Goal: Navigation & Orientation: Find specific page/section

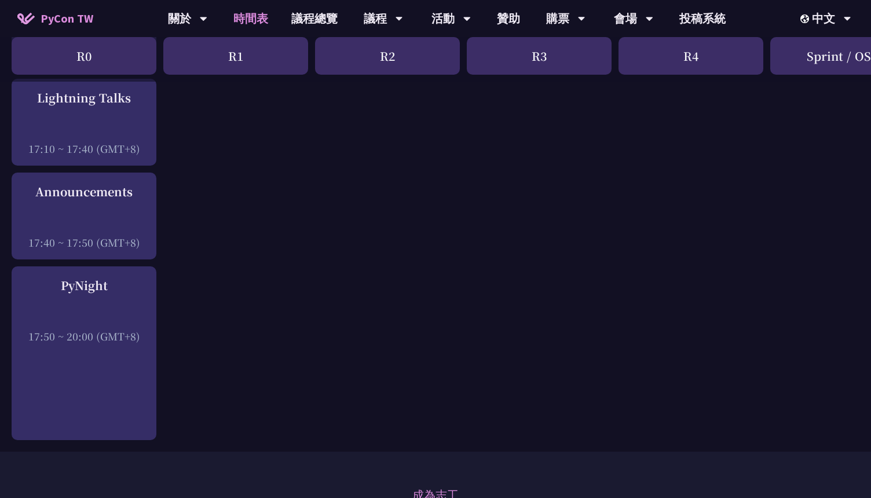
scroll to position [1965, 0]
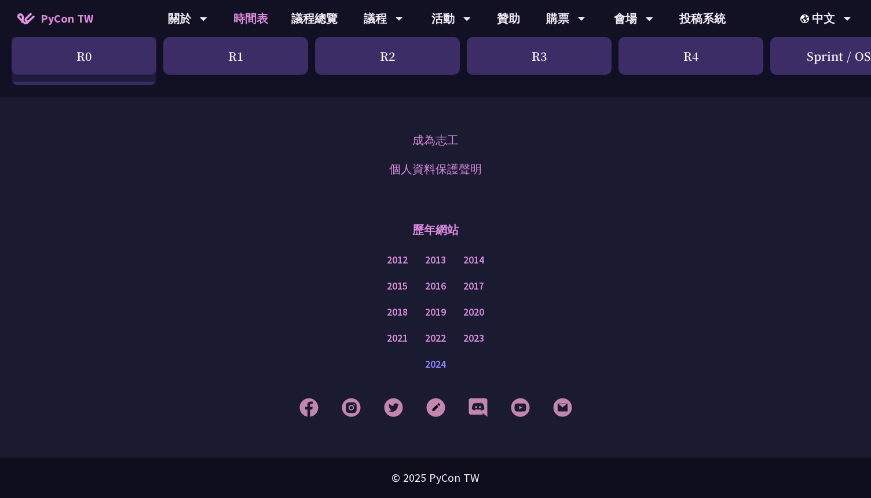
click at [438, 361] on link "2024" at bounding box center [435, 364] width 21 height 14
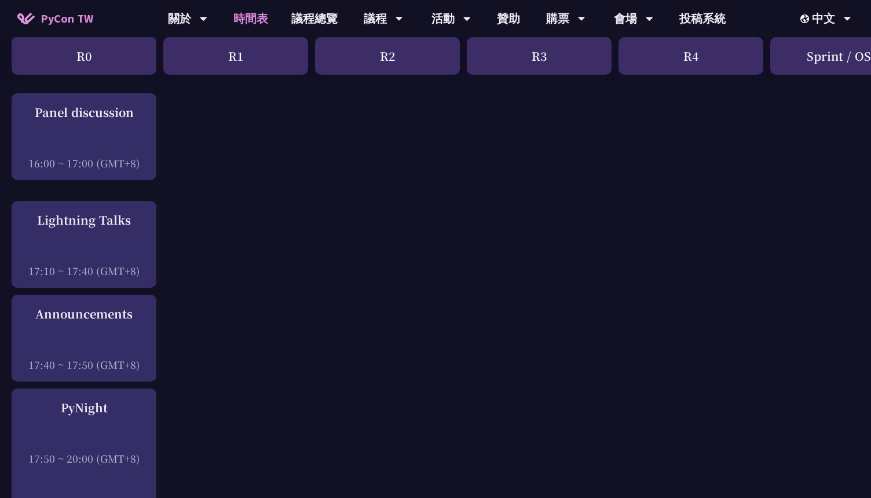
scroll to position [1486, 0]
click at [92, 15] on link "PyCon TW" at bounding box center [55, 18] width 99 height 29
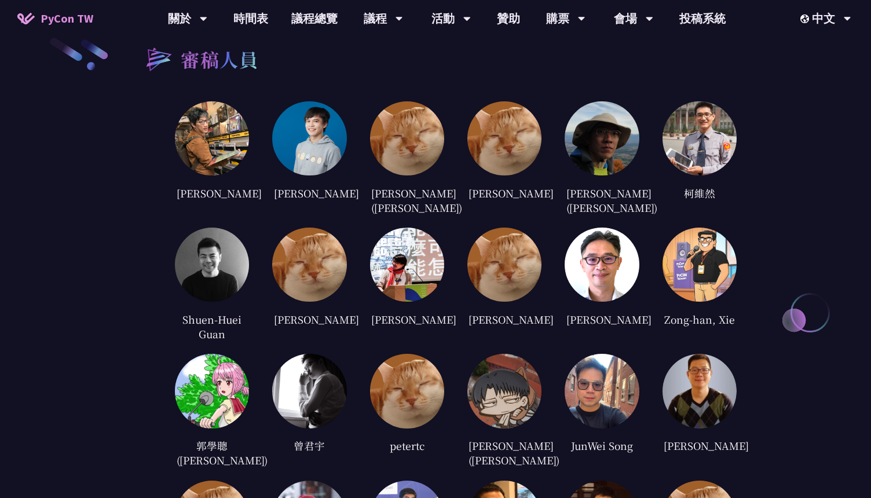
scroll to position [2203, 0]
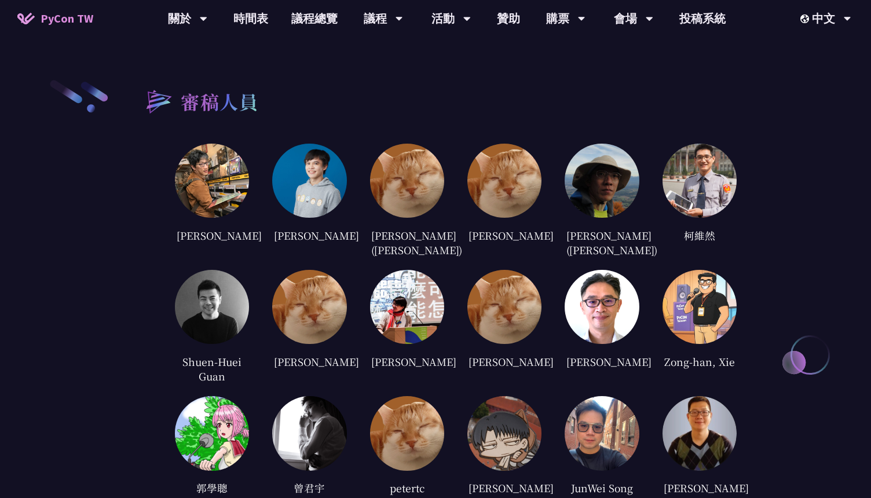
drag, startPoint x: 685, startPoint y: 225, endPoint x: 721, endPoint y: 227, distance: 36.6
click at [721, 227] on div "柯維然" at bounding box center [699, 234] width 74 height 17
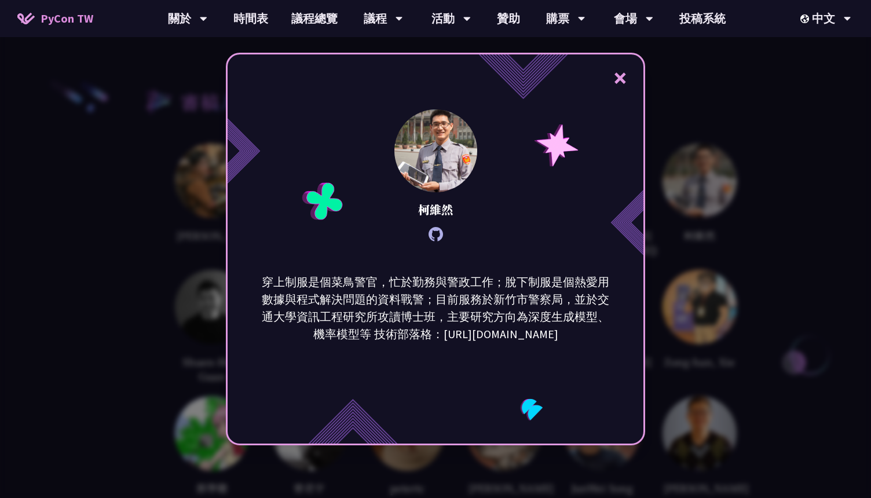
click at [784, 236] on div "× 柯維然 穿上制服是個菜鳥警官，忙於勤務與警政工作；脫下制服是個熱愛用數據與程式解決問題的資料戰警；目前服務於新竹市警察局，並於交通大學資訊工程研究所攻讀博…" at bounding box center [435, 249] width 871 height 498
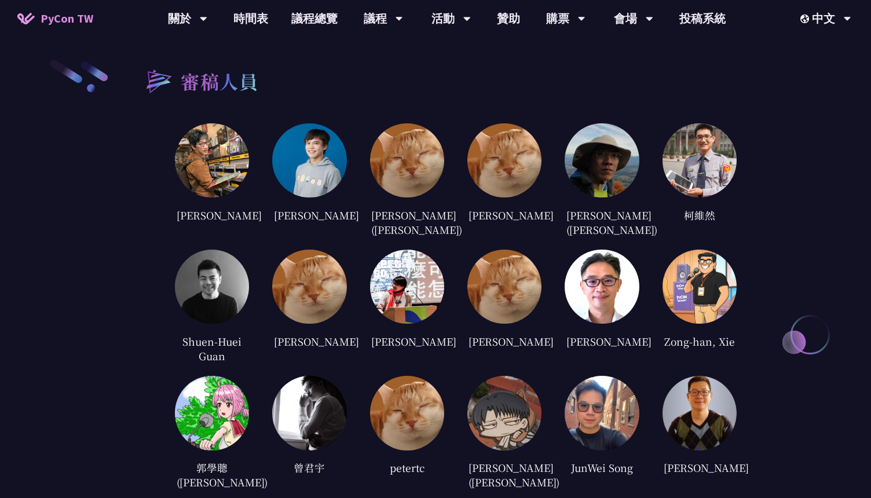
scroll to position [2219, 0]
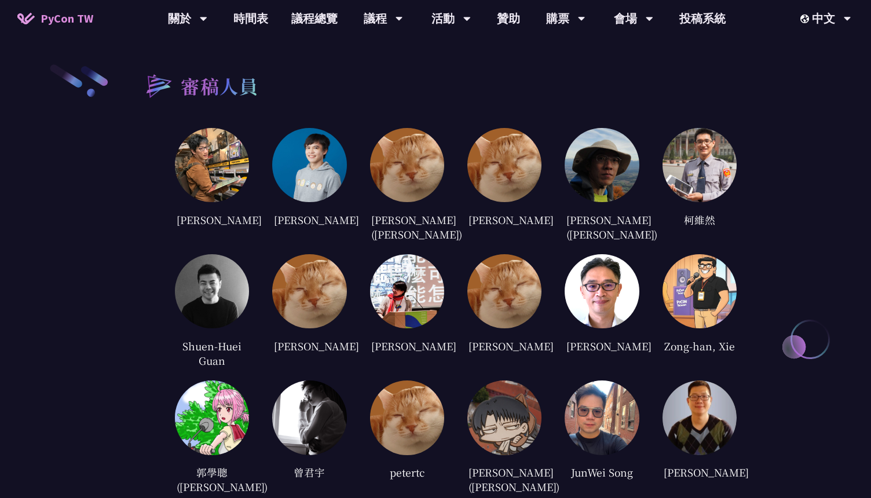
copy div "[PERSON_NAME]"
drag, startPoint x: 472, startPoint y: 339, endPoint x: 549, endPoint y: 335, distance: 77.6
click at [549, 335] on div "[PERSON_NAME] [PERSON_NAME] [PERSON_NAME] ([PERSON_NAME]) [PERSON_NAME] [PERSON…" at bounding box center [455, 438] width 561 height 621
click at [207, 165] on img at bounding box center [212, 165] width 74 height 74
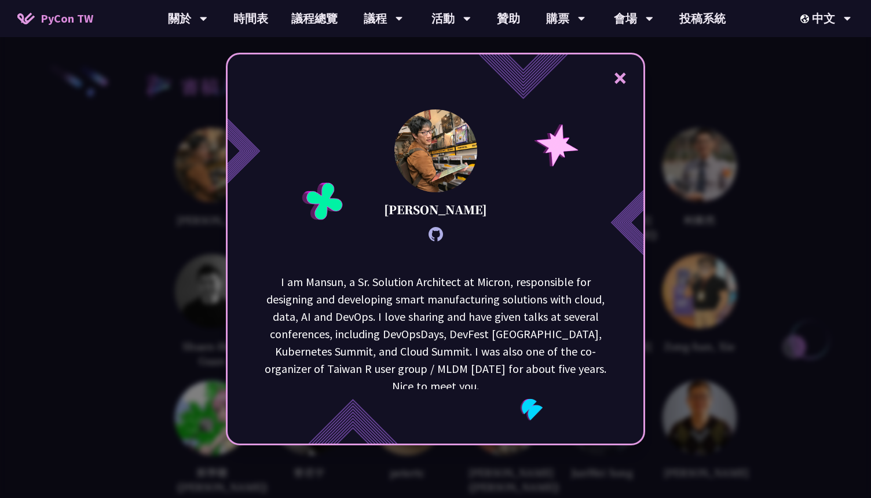
click at [151, 293] on div "× [PERSON_NAME] I am [GEOGRAPHIC_DATA], a Sr. Solution Architect at Micron, res…" at bounding box center [435, 249] width 871 height 498
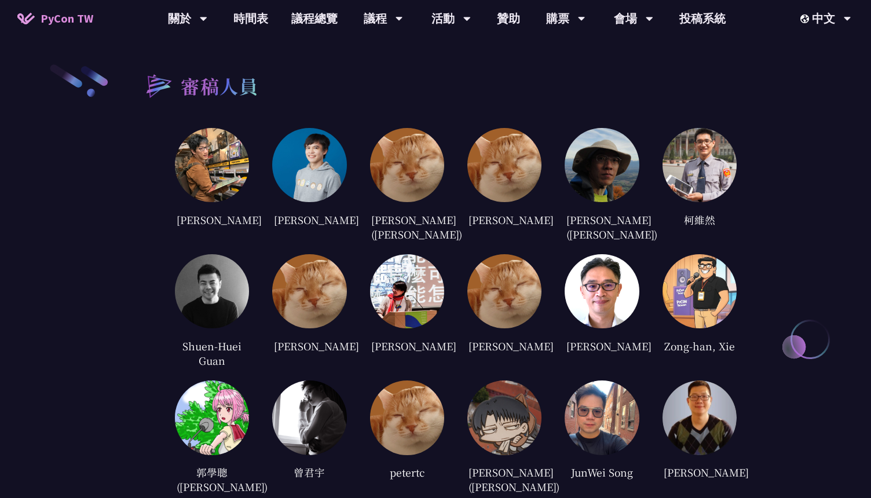
click at [484, 161] on img at bounding box center [504, 165] width 74 height 74
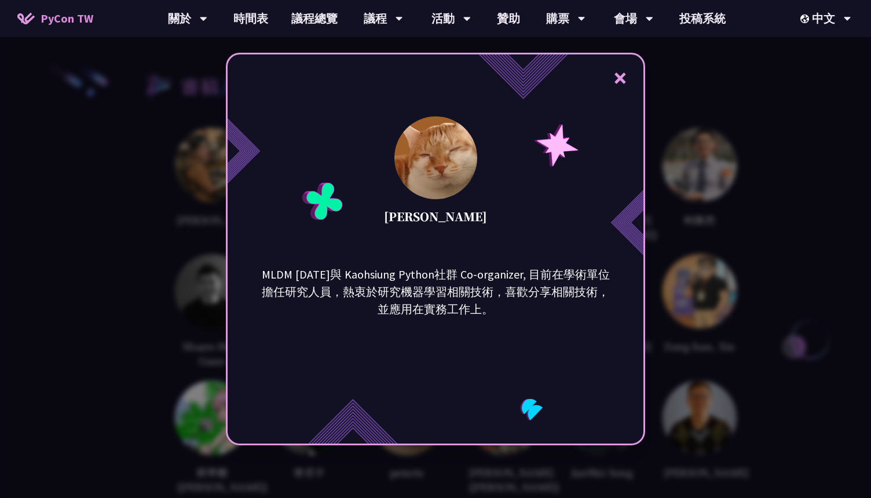
click at [802, 178] on div "× [PERSON_NAME] MLDM [DATE]與 Kaohsiung Python社群 Co-organizer, 目前在學術單位擔任研究人員，熱衷於…" at bounding box center [435, 249] width 871 height 498
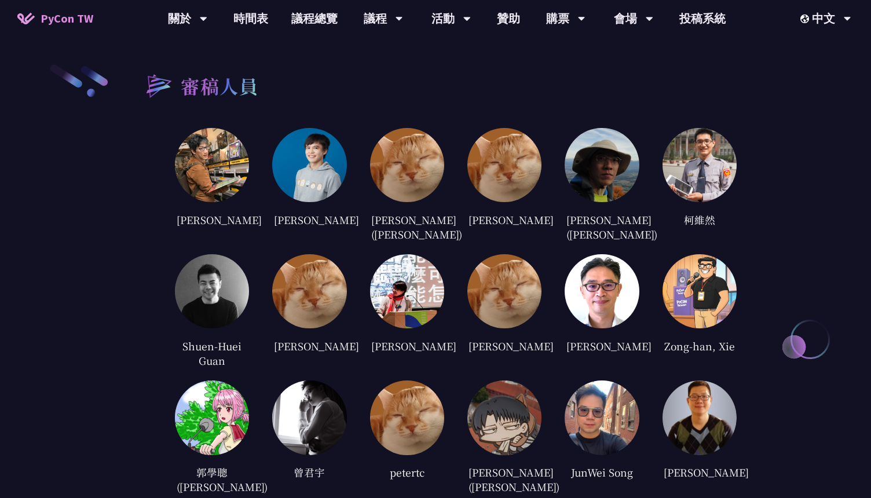
click at [317, 280] on img at bounding box center [309, 291] width 74 height 74
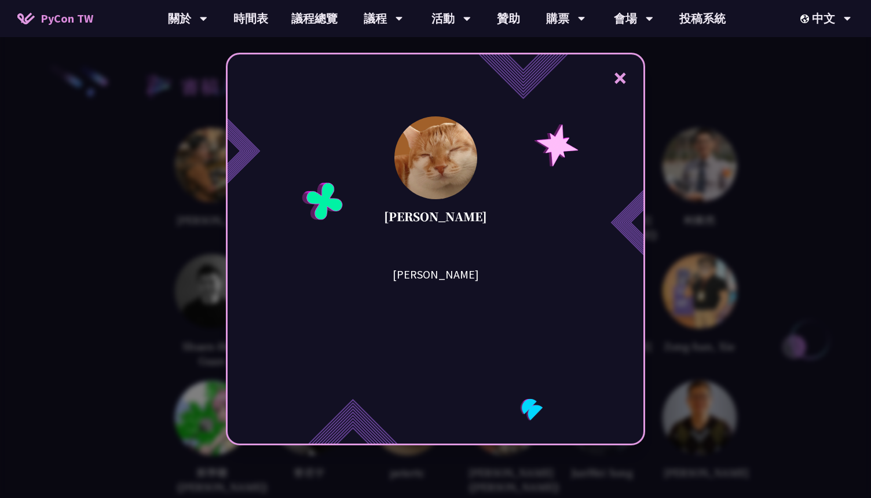
click at [187, 305] on div "× Jian-Ming [PERSON_NAME] Jian-Ming [PERSON_NAME]" at bounding box center [435, 249] width 871 height 498
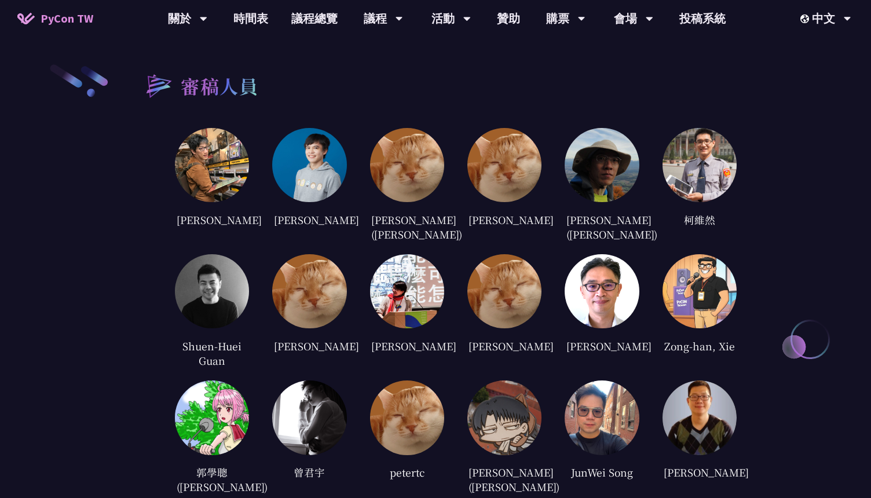
click at [518, 299] on img at bounding box center [504, 291] width 74 height 74
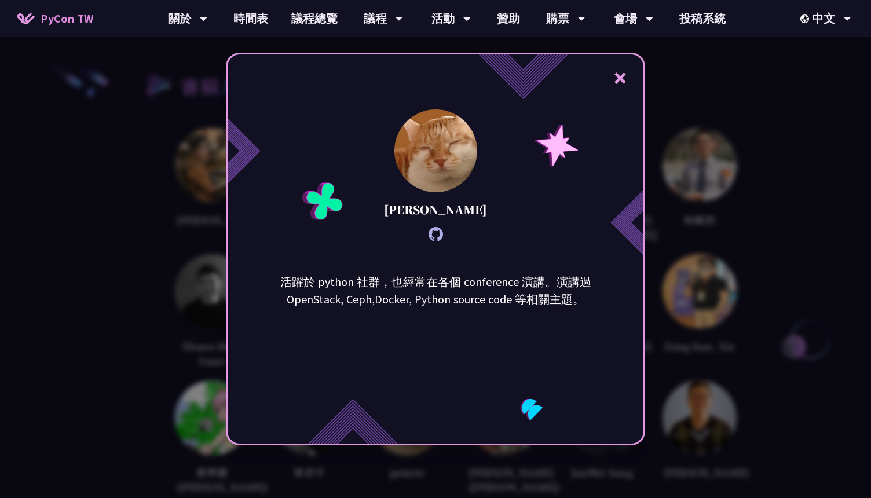
click at [438, 236] on icon at bounding box center [435, 234] width 14 height 14
